Goal: Entertainment & Leisure: Consume media (video, audio)

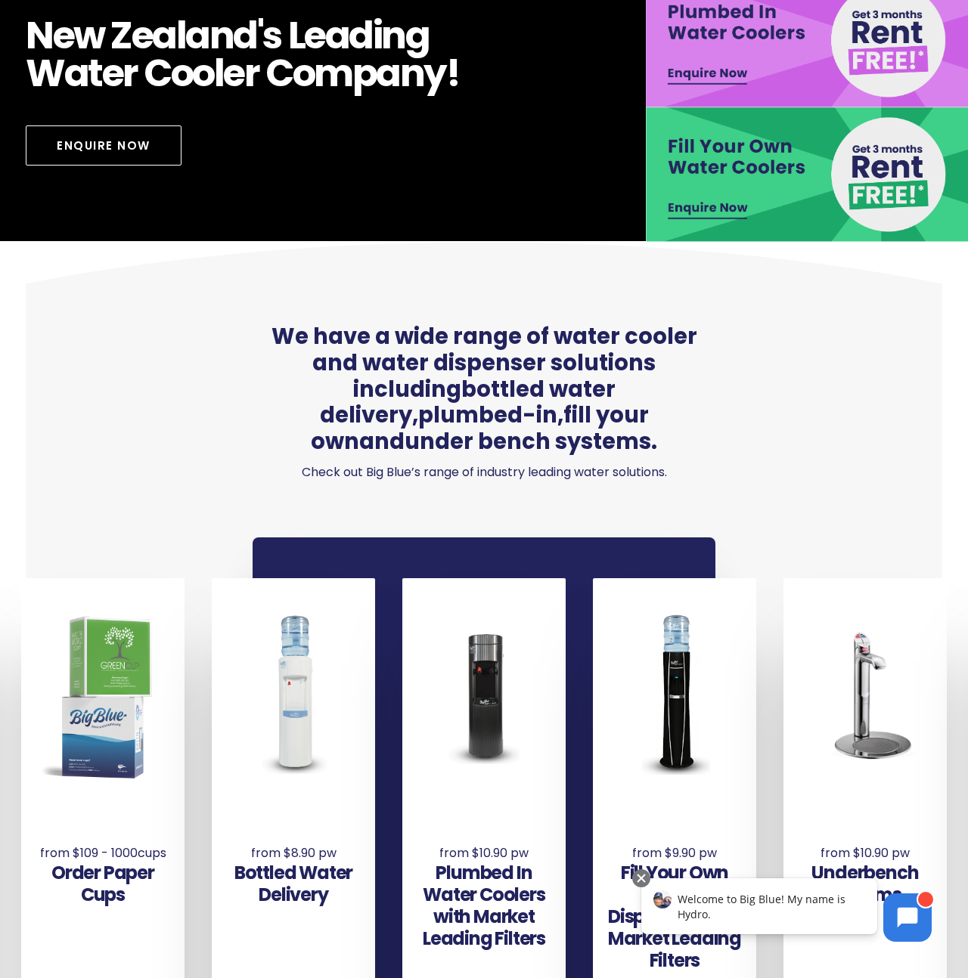
click at [907, 918] on body at bounding box center [907, 917] width 67 height 67
click at [923, 905] on body at bounding box center [907, 917] width 67 height 67
click at [815, 909] on div "Welcome to Big Blue! My name is Hydro." at bounding box center [759, 906] width 236 height 56
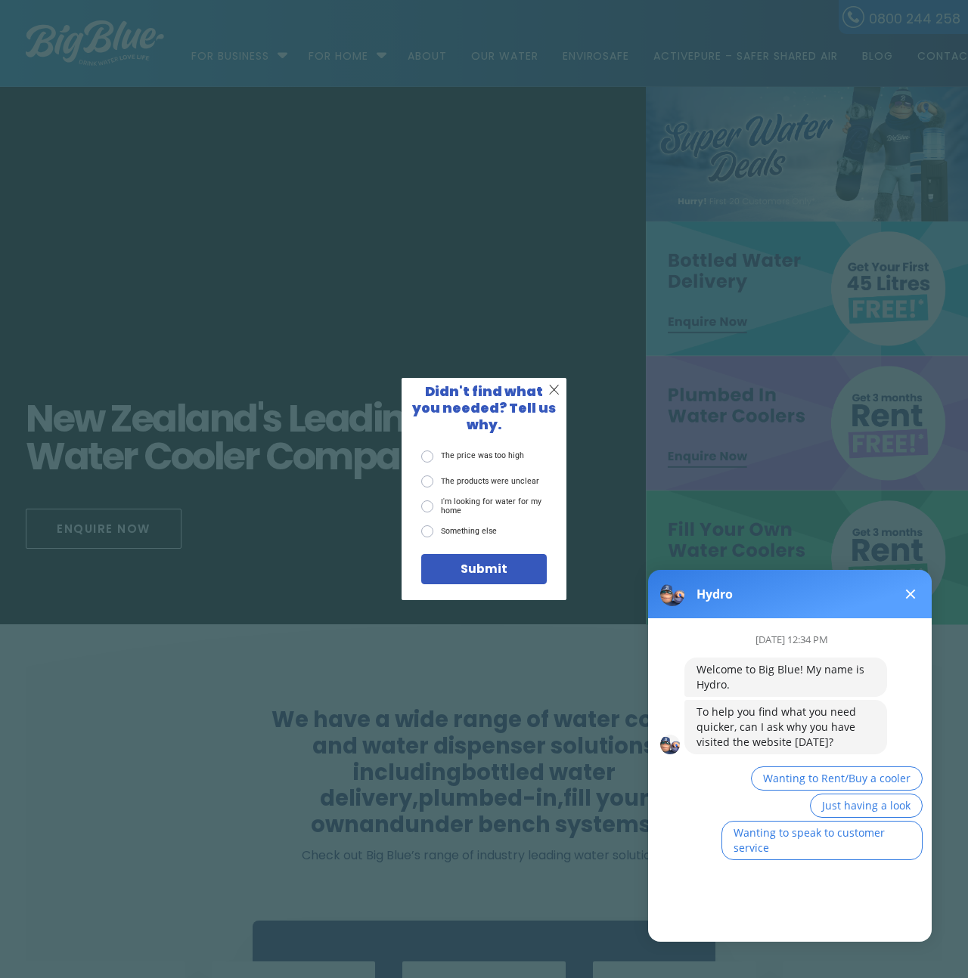
click at [488, 560] on span "Submit" at bounding box center [483, 568] width 47 height 17
click at [558, 394] on span "X" at bounding box center [553, 390] width 11 height 17
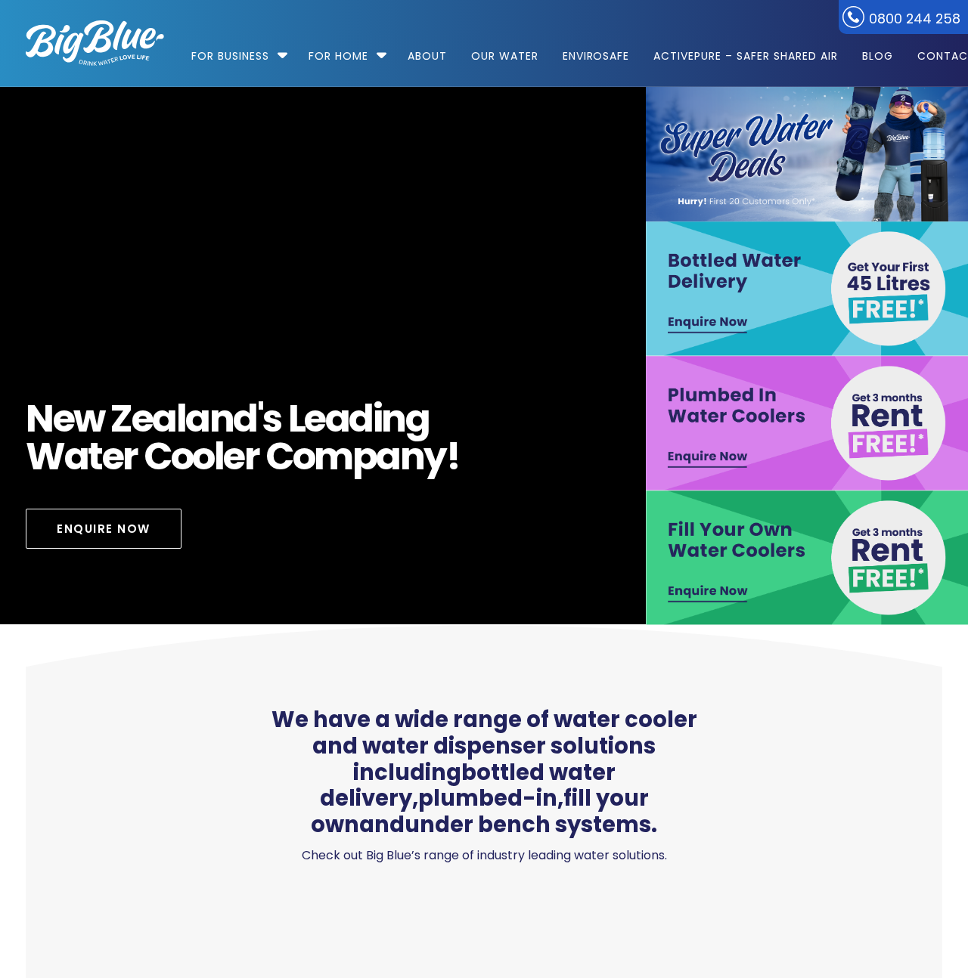
click at [64, 148] on video "[URL][DOMAIN_NAME]" at bounding box center [322, 356] width 1473 height 599
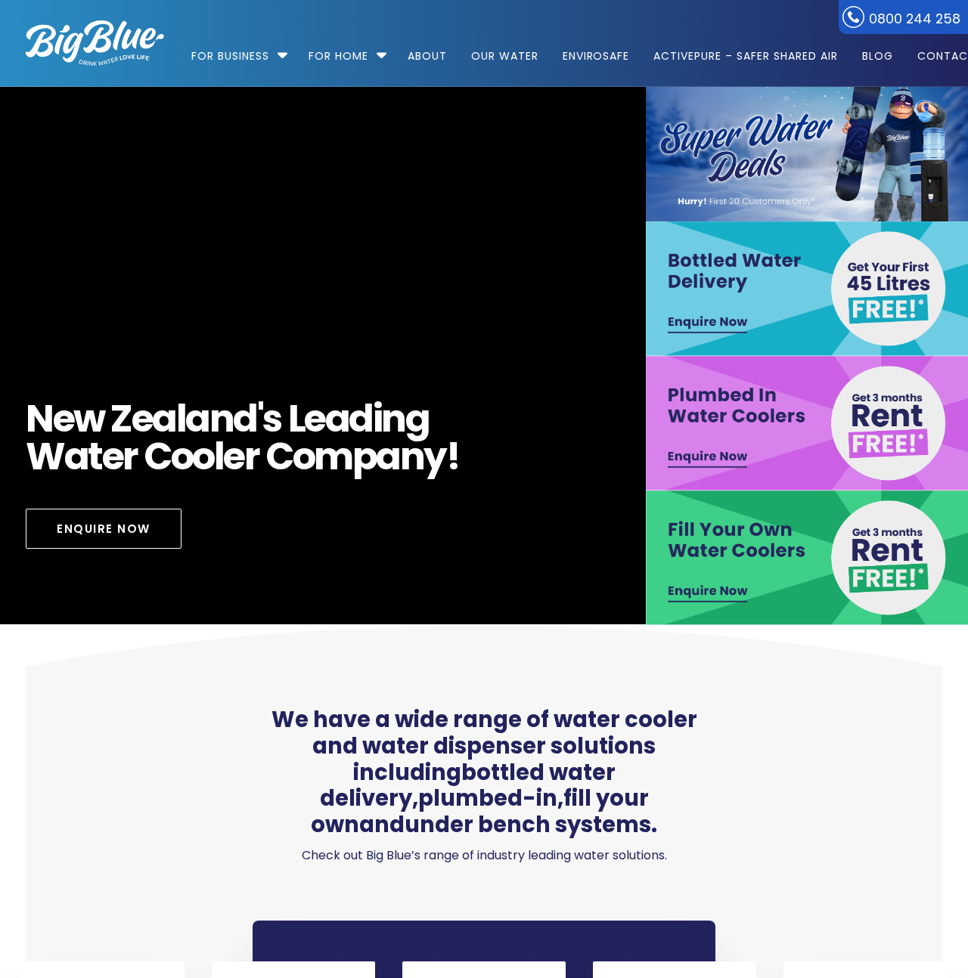
scroll to position [318, 0]
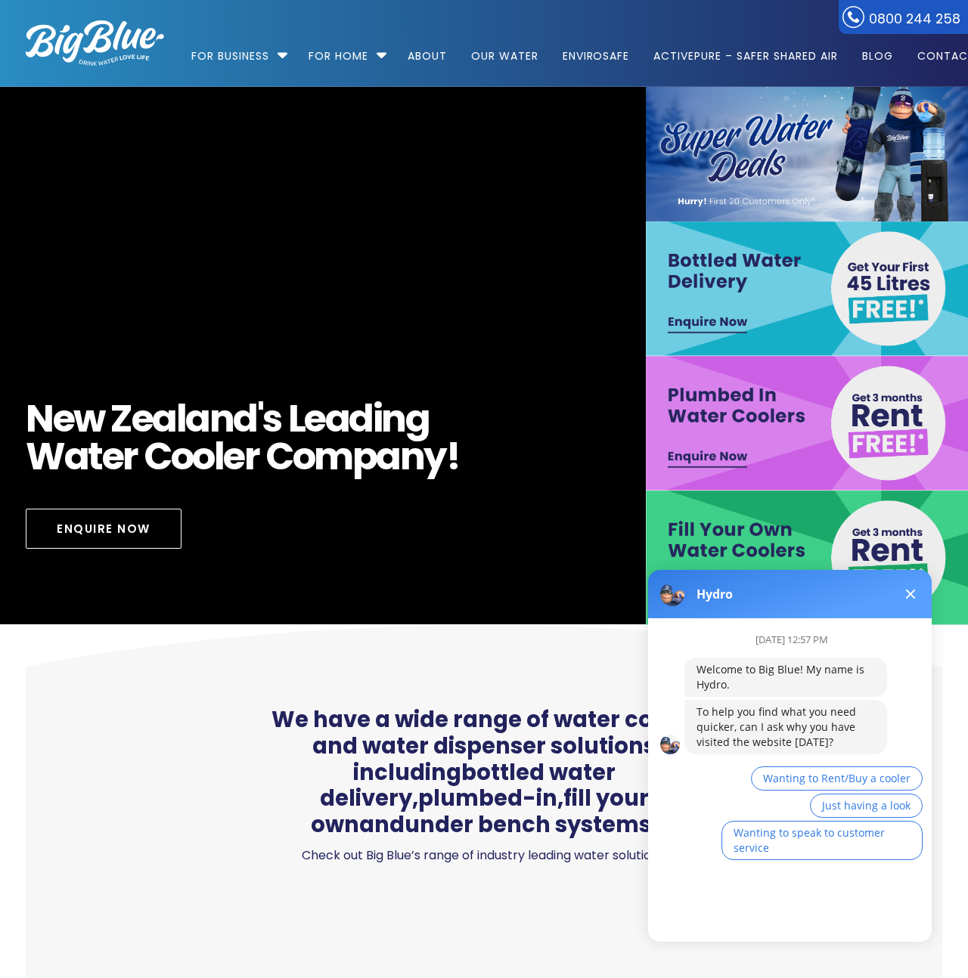
click at [902, 593] on button at bounding box center [910, 594] width 18 height 18
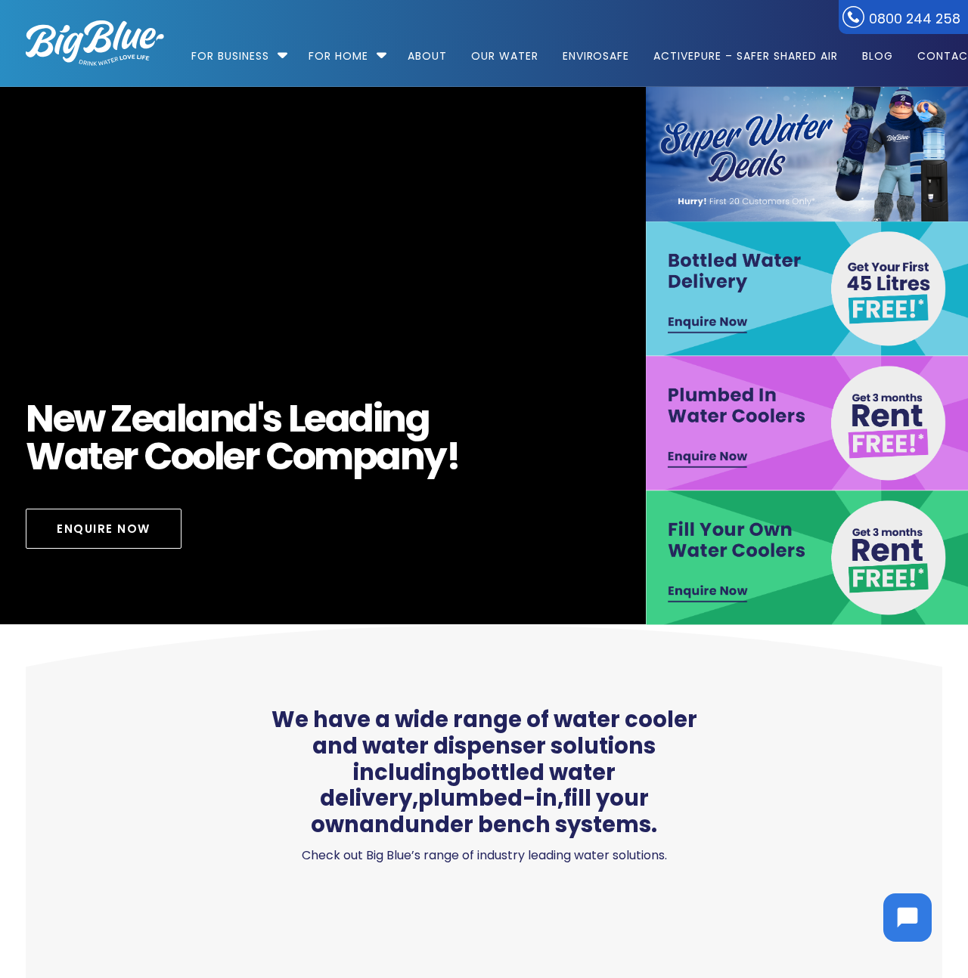
click at [314, 188] on video "[URL][DOMAIN_NAME]" at bounding box center [322, 356] width 1473 height 599
